Goal: Find specific page/section: Find specific page/section

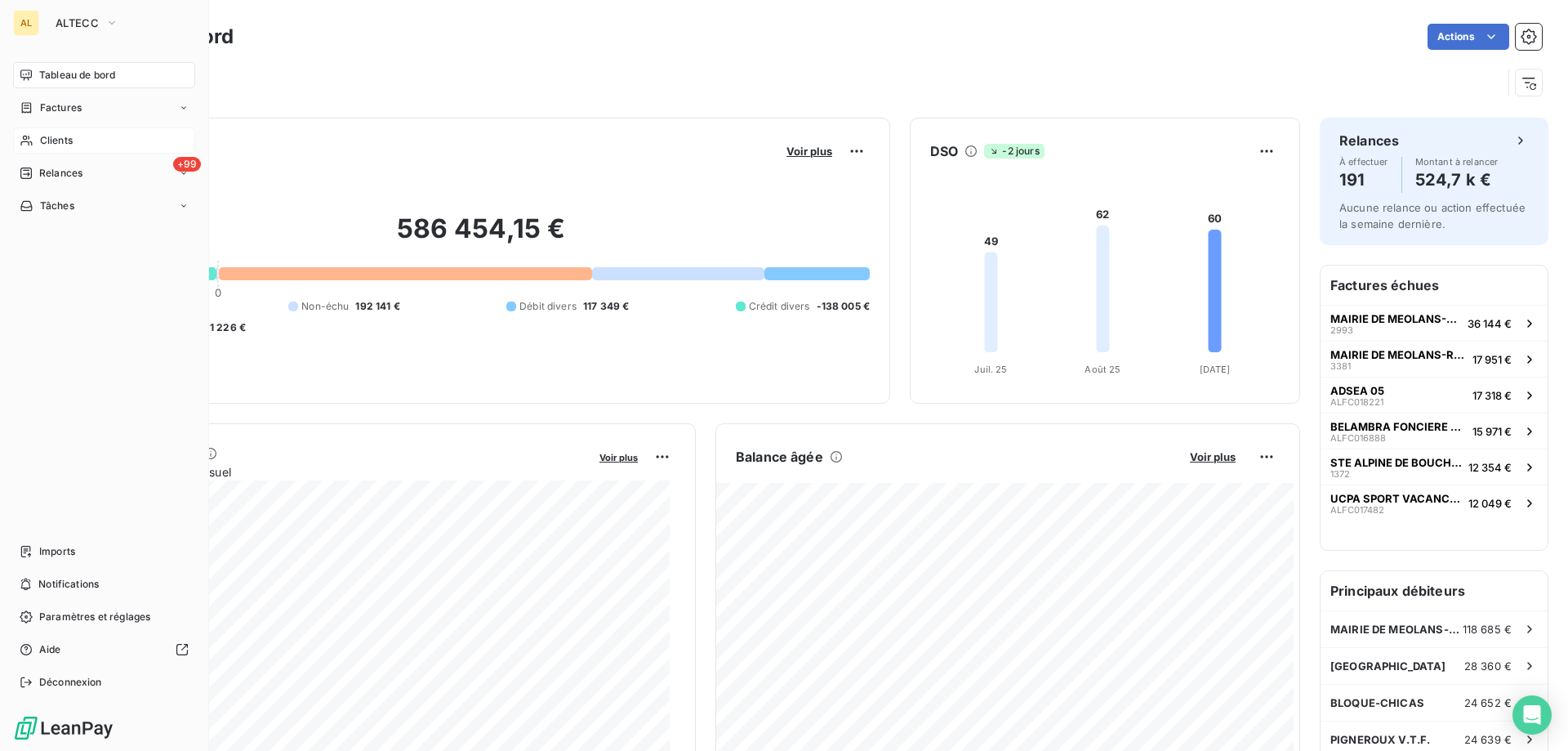
click at [76, 138] on div "Clients" at bounding box center [103, 140] width 182 height 26
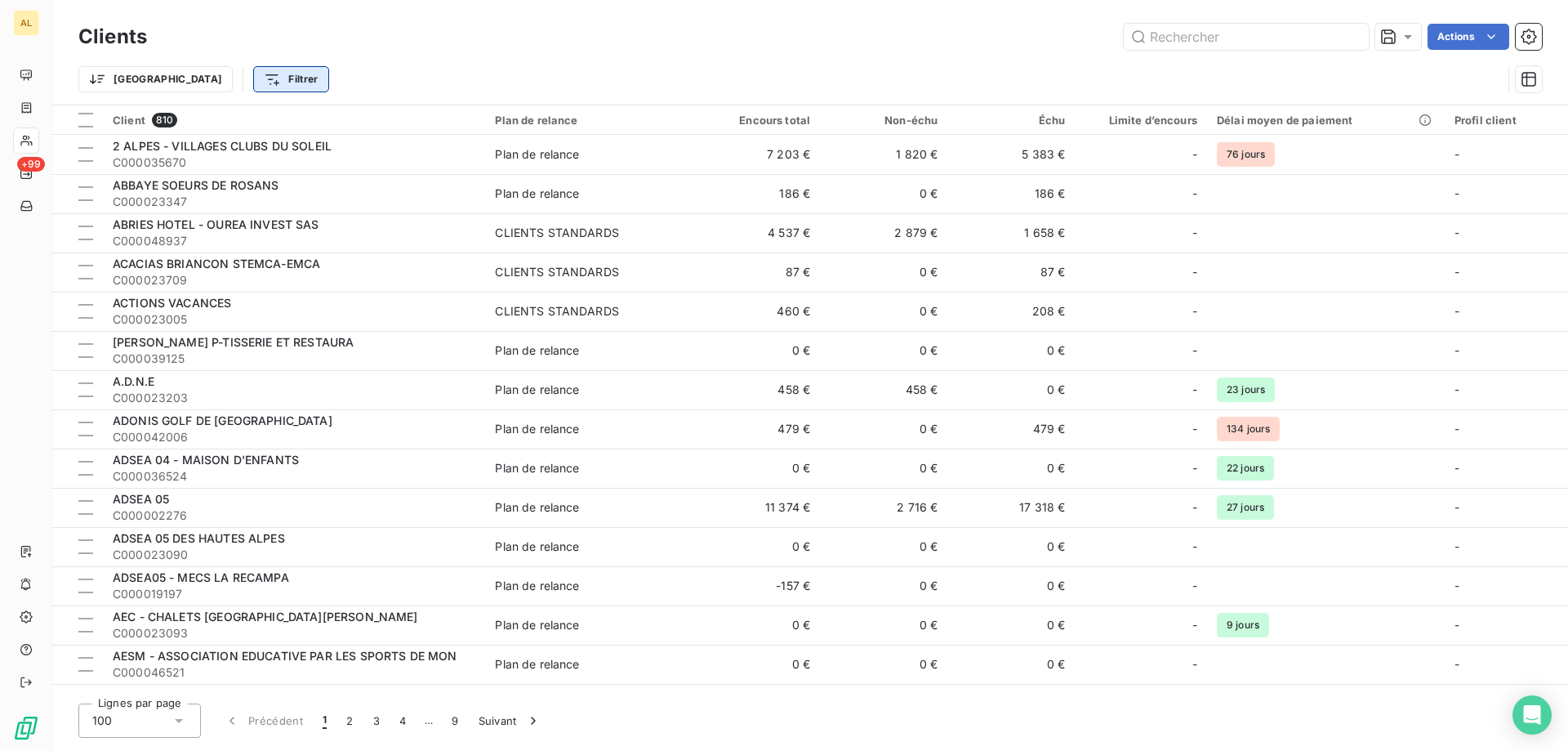
click at [182, 85] on html "AL +99 Clients Actions Trier Filtrer Client 810 Plan de relance Encours total N…" at bounding box center [784, 375] width 1568 height 751
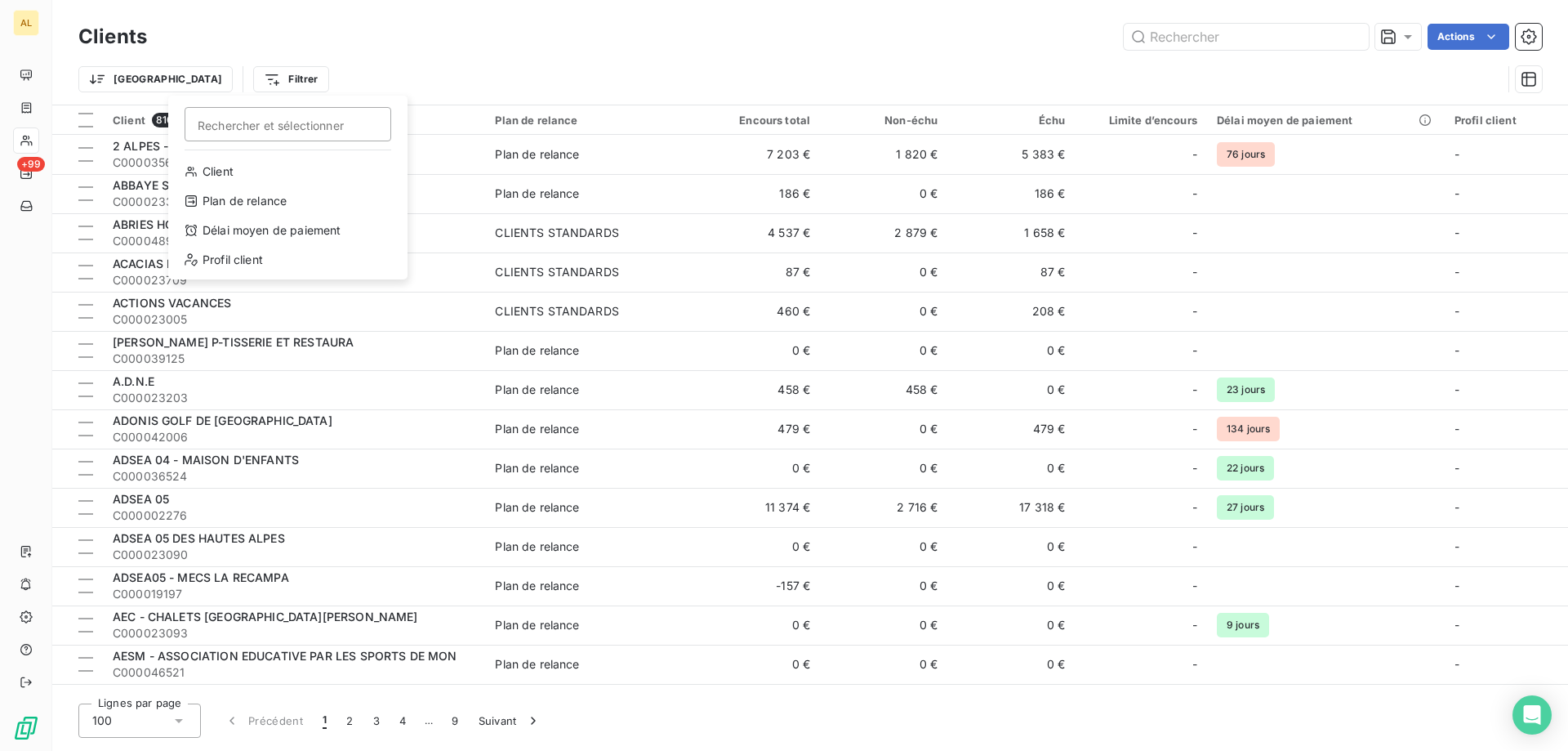
click at [656, 64] on html "AL +99 Clients Actions Trier Filtrer Rechercher et sélectionner Client Plan de …" at bounding box center [784, 375] width 1568 height 751
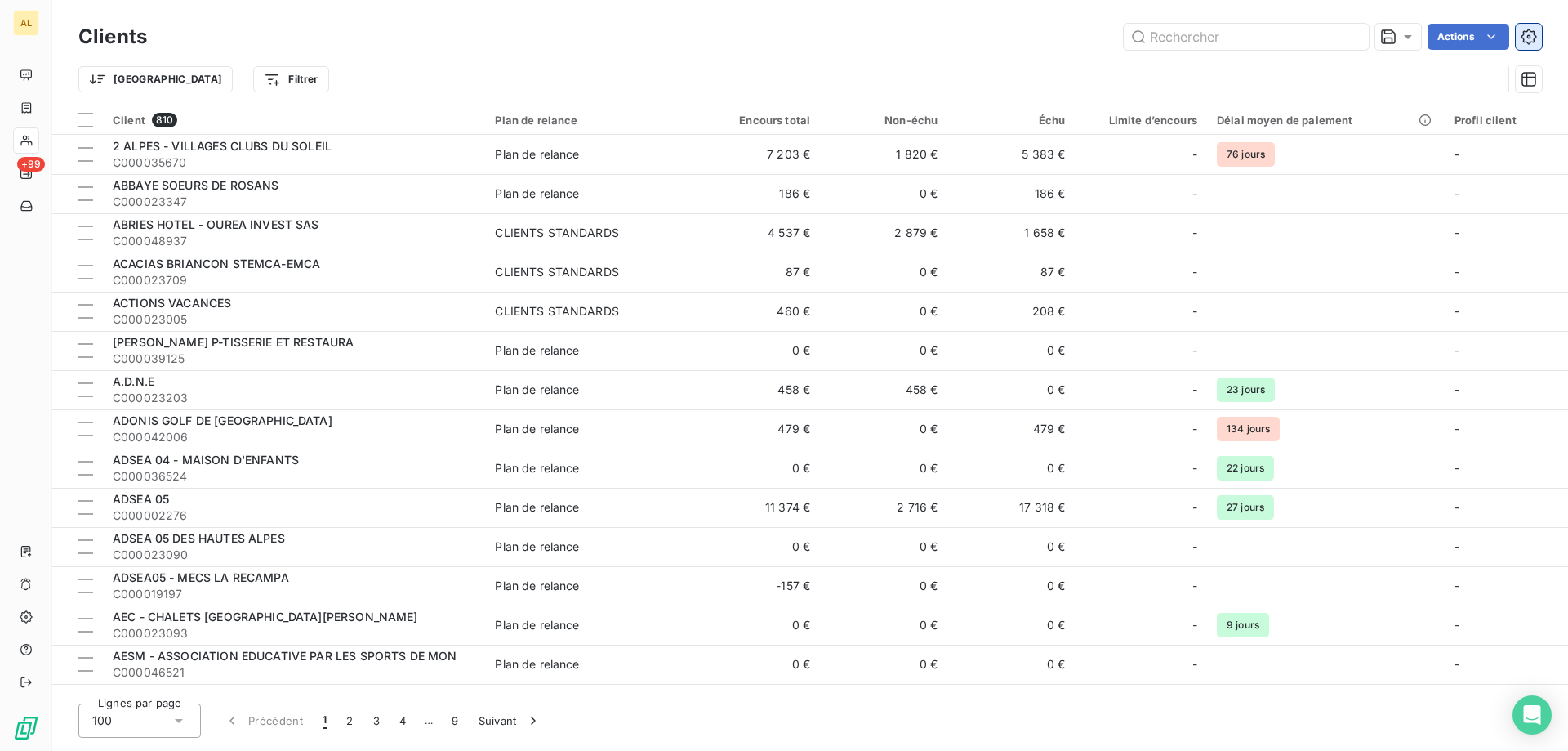
click at [1526, 37] on icon "button" at bounding box center [1529, 37] width 16 height 16
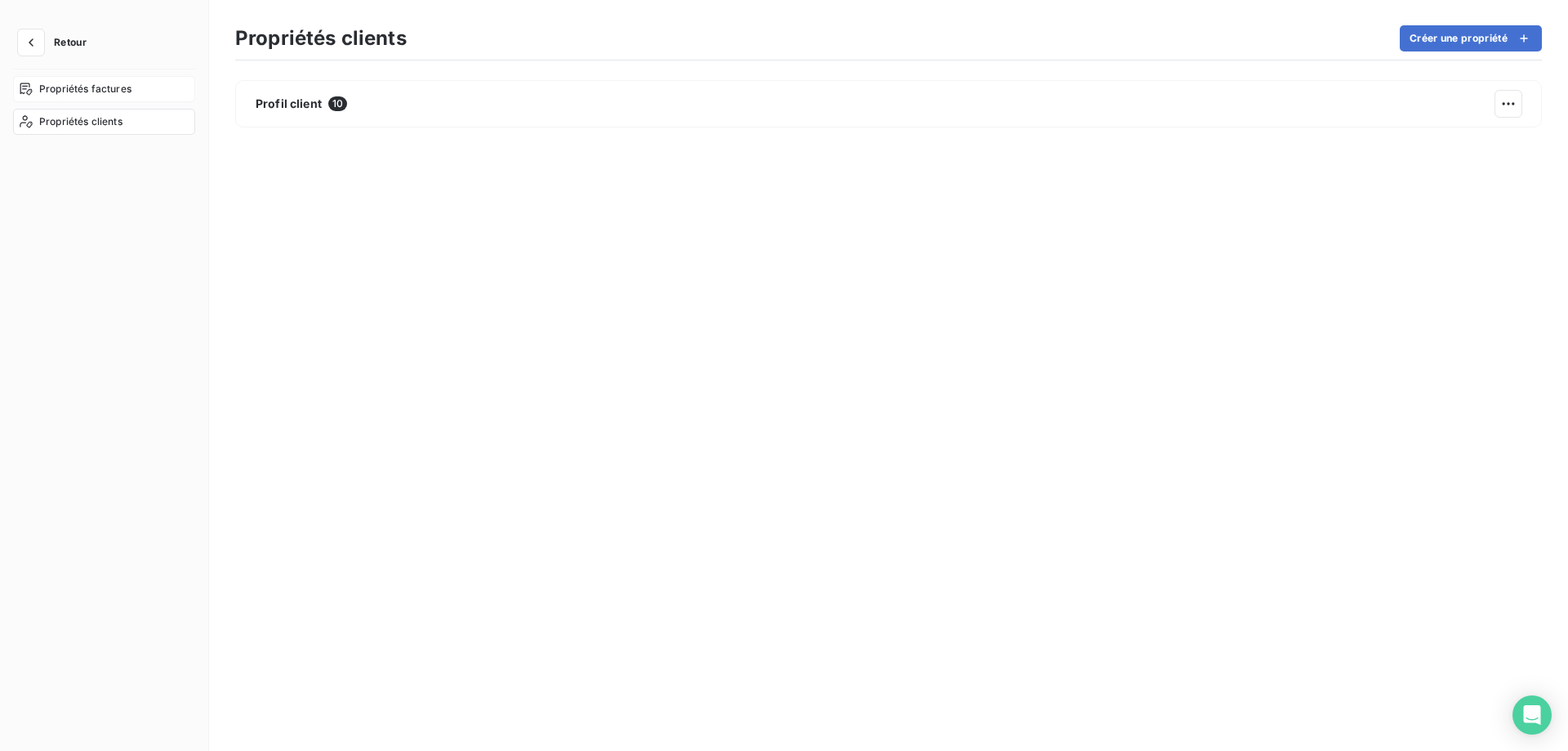
click at [107, 83] on span "Propriétés factures" at bounding box center [85, 89] width 92 height 15
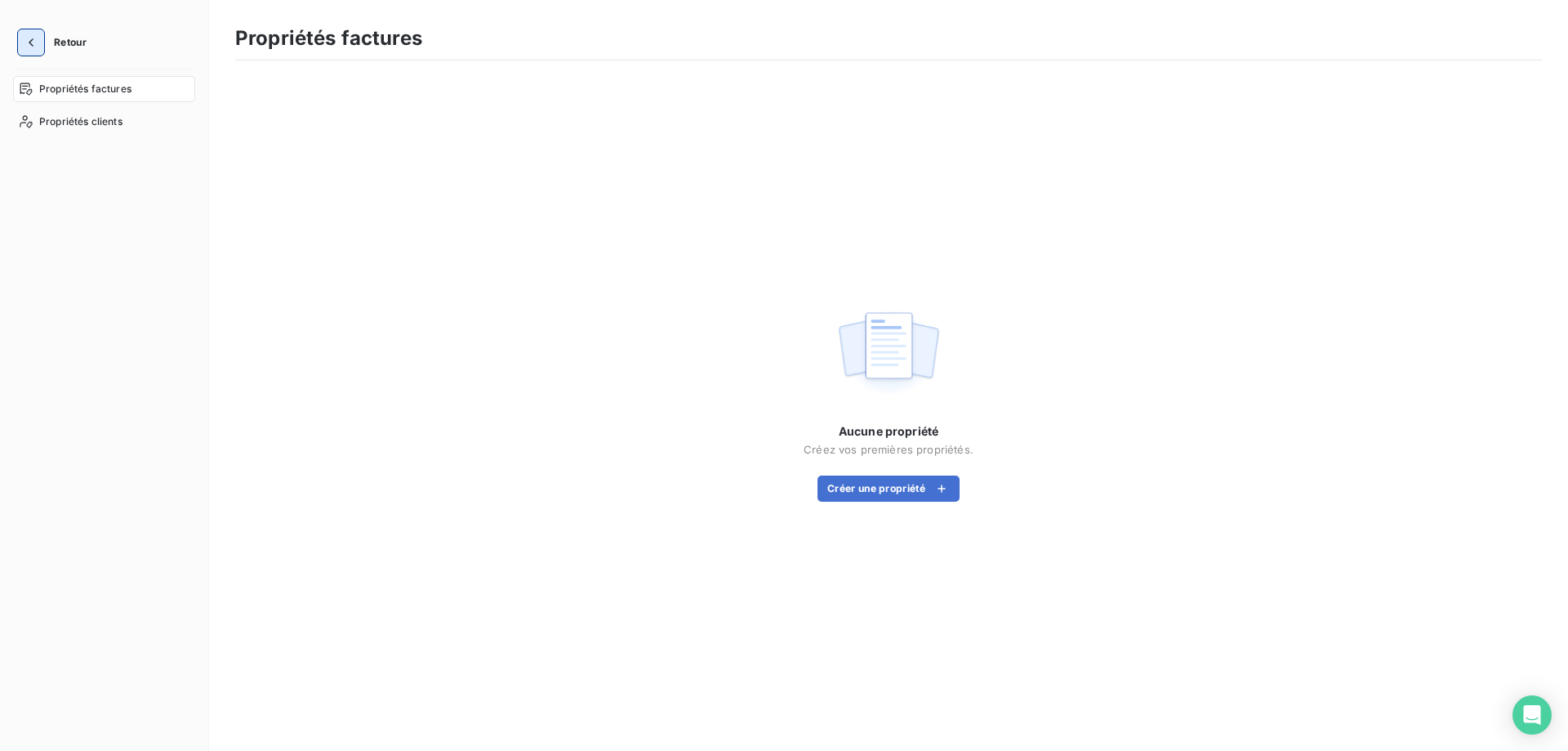
click at [31, 36] on icon "button" at bounding box center [31, 43] width 16 height 16
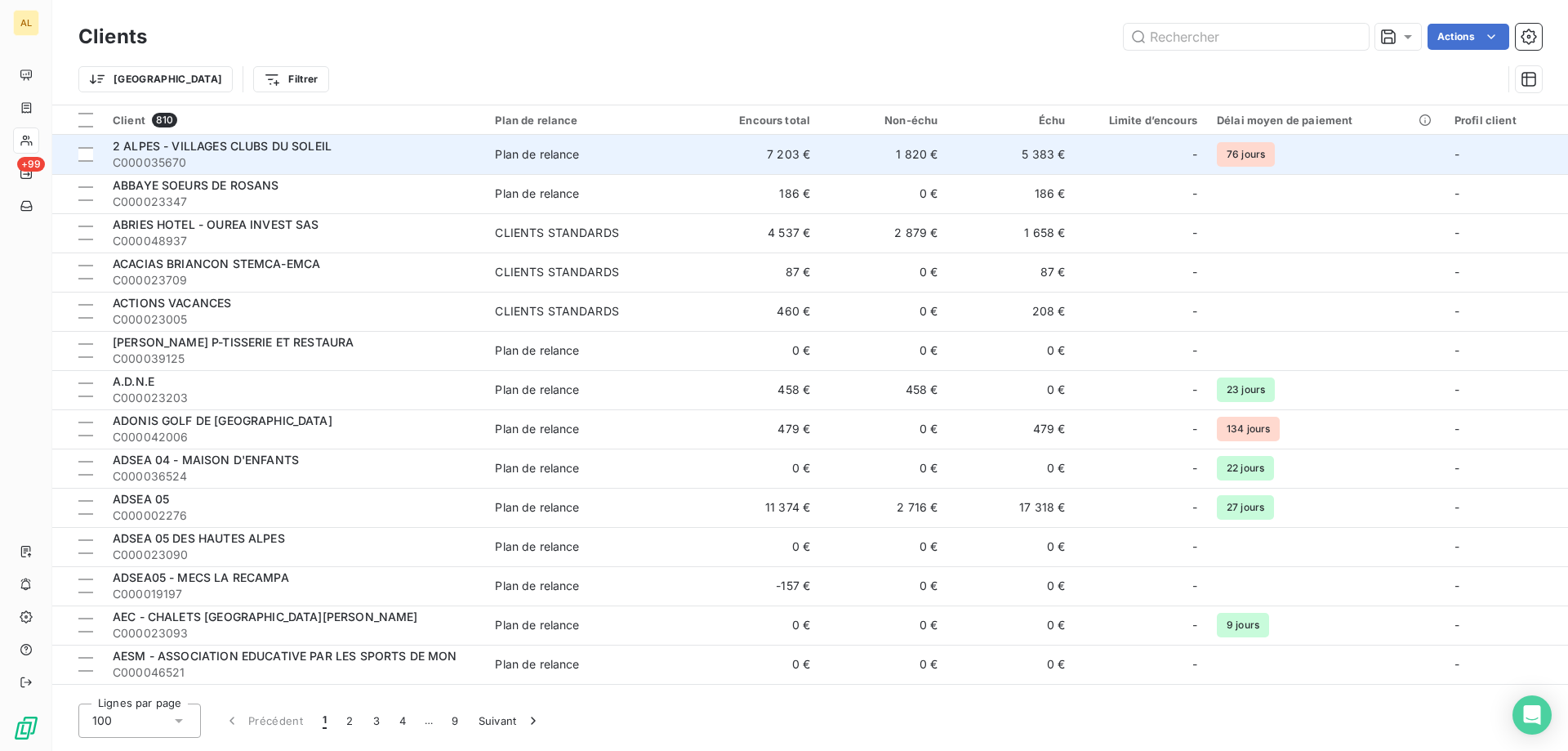
click at [640, 169] on td "Plan de relance" at bounding box center [589, 154] width 208 height 39
click at [178, 149] on span "2 ALPES - VILLAGES CLUBS DU SOLEIL" at bounding box center [222, 146] width 219 height 14
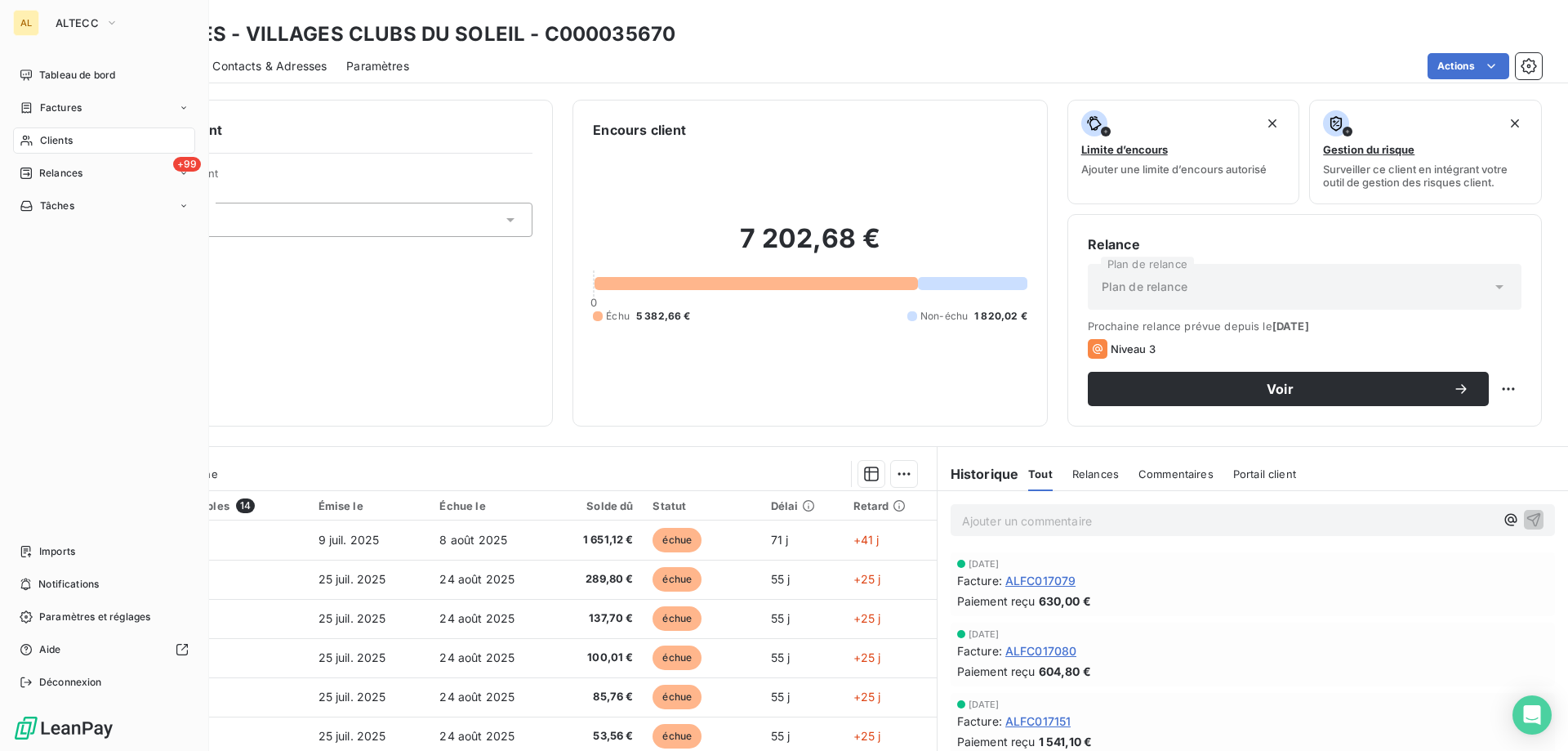
click at [98, 139] on div "Clients" at bounding box center [103, 140] width 182 height 26
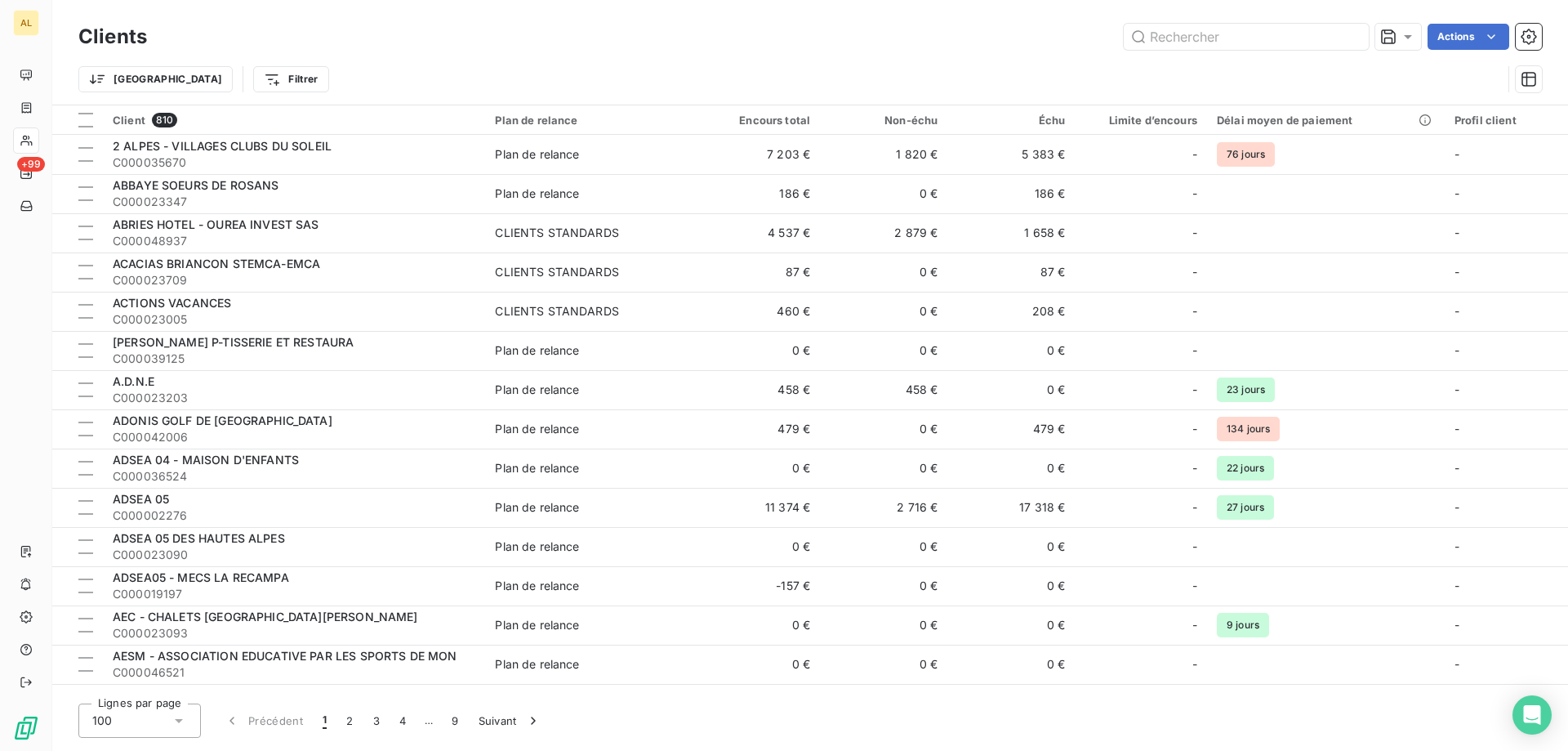
click at [160, 715] on div "100" at bounding box center [139, 720] width 122 height 35
click at [996, 693] on div "Clients Actions Trier Filtrer Client 810 Plan de relance Encours total Non-échu…" at bounding box center [810, 375] width 1516 height 751
click at [1532, 714] on icon "Open Intercom Messenger" at bounding box center [1531, 714] width 19 height 21
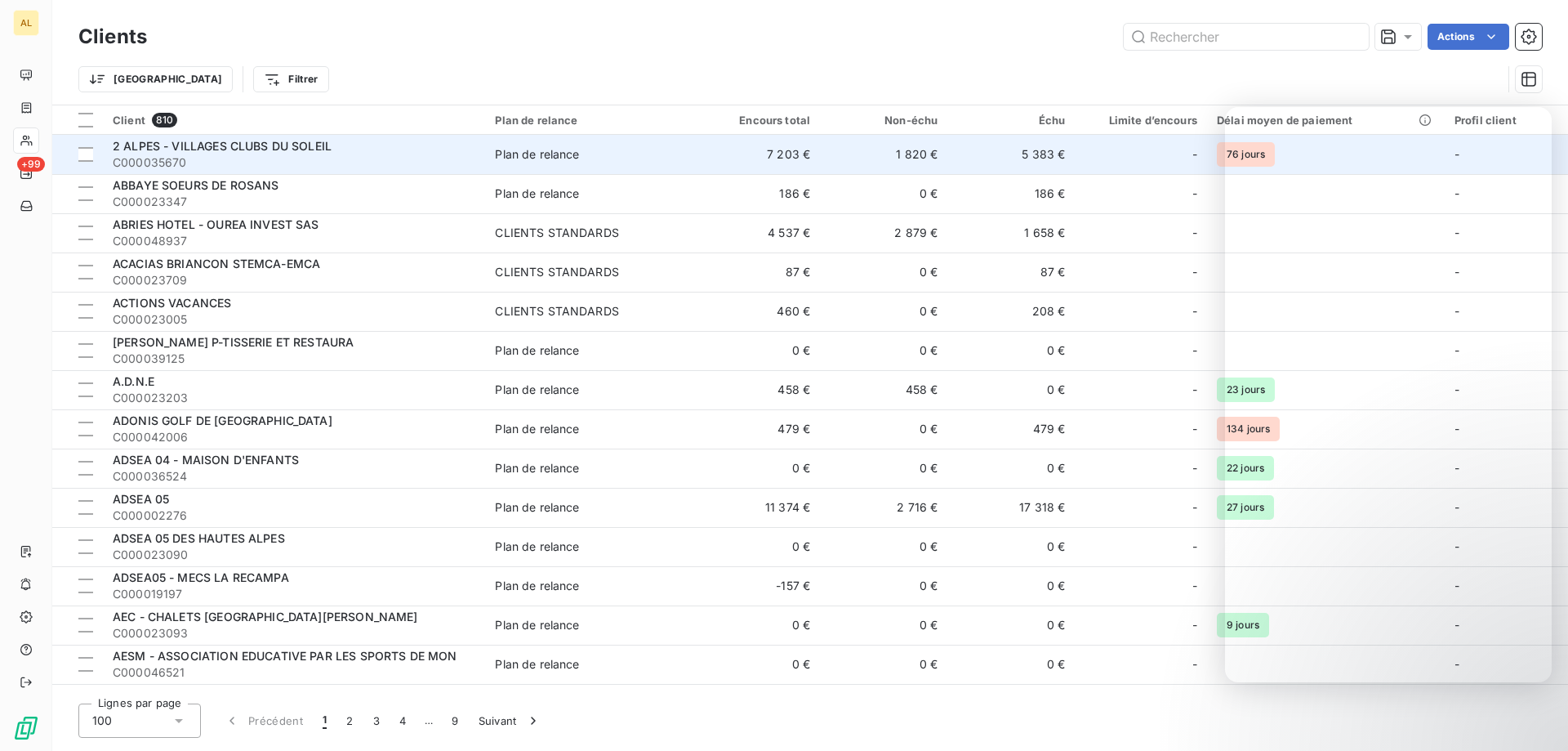
click at [346, 139] on div "2 ALPES - VILLAGES CLUBS DU SOLEIL" at bounding box center [293, 146] width 363 height 16
